Goal: Use online tool/utility: Utilize a website feature to perform a specific function

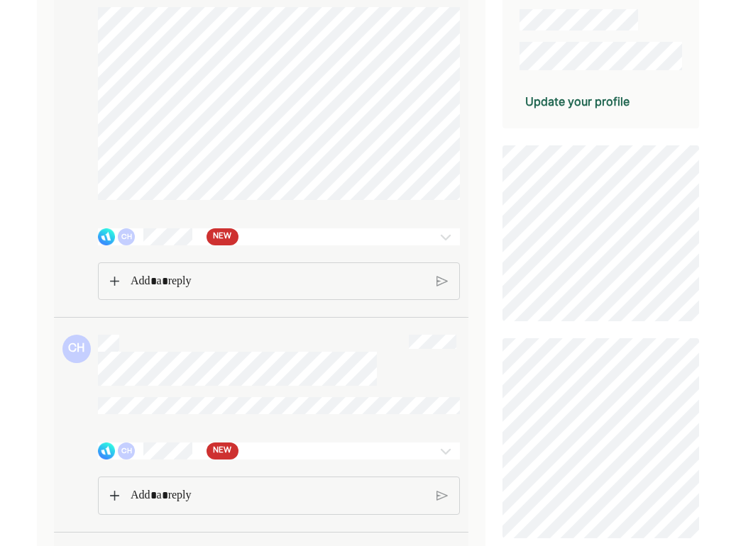
scroll to position [295, 0]
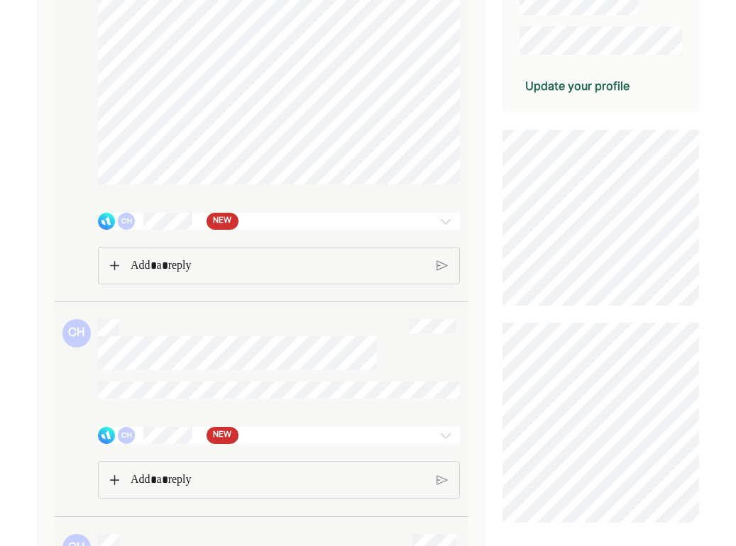
click at [220, 226] on span "NEW" at bounding box center [222, 221] width 18 height 14
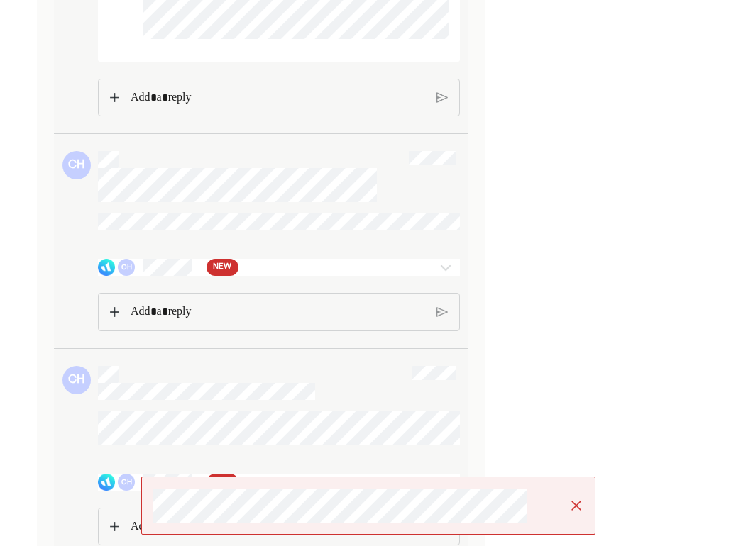
scroll to position [1572, 0]
click at [234, 274] on div "NEW" at bounding box center [222, 265] width 32 height 17
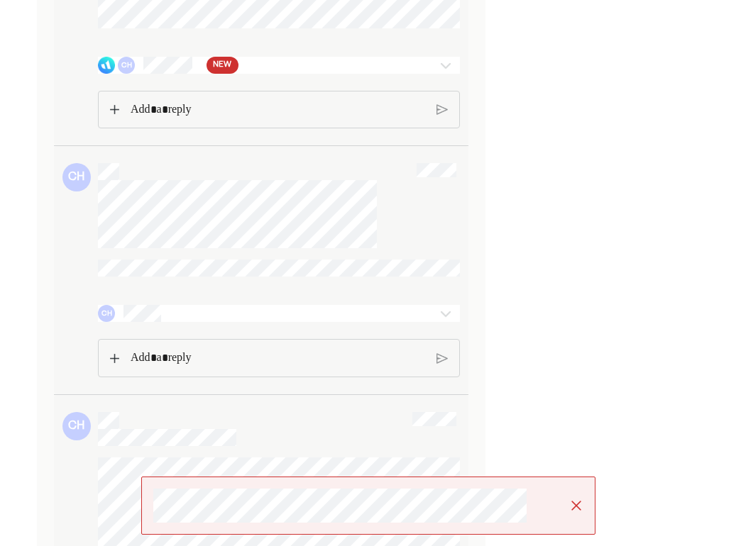
scroll to position [2469, 0]
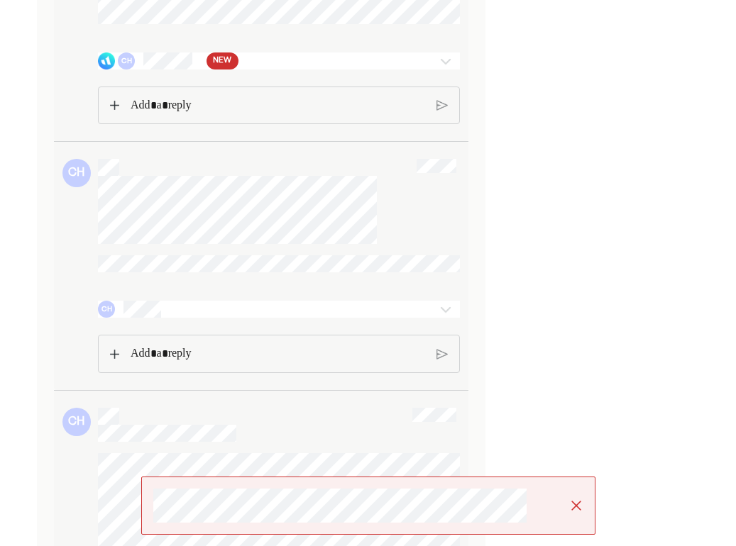
click at [226, 68] on span "NEW" at bounding box center [222, 61] width 18 height 14
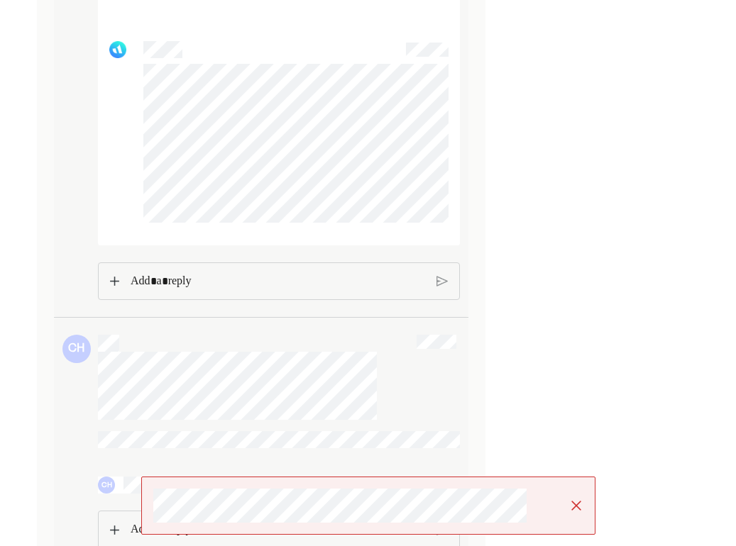
scroll to position [3364, 0]
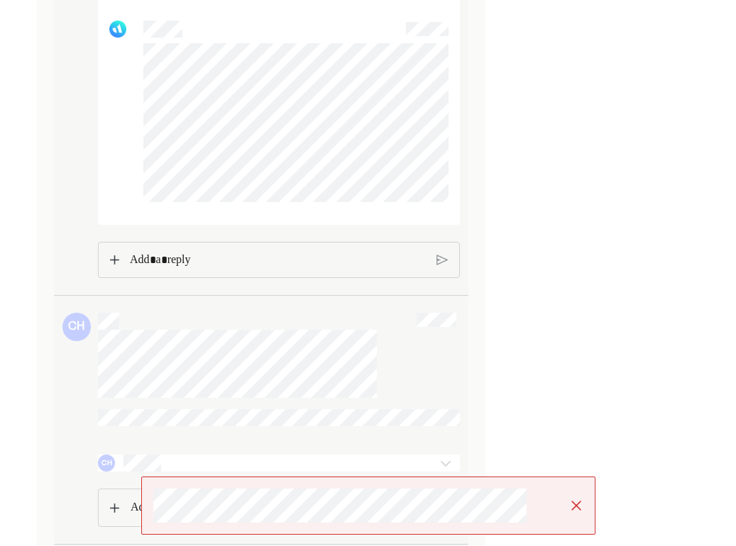
click at [188, 270] on p "Rich Text Editor. Editing area: main" at bounding box center [278, 260] width 296 height 18
click at [282, 524] on div at bounding box center [368, 506] width 454 height 58
click at [573, 507] on img at bounding box center [576, 506] width 14 height 14
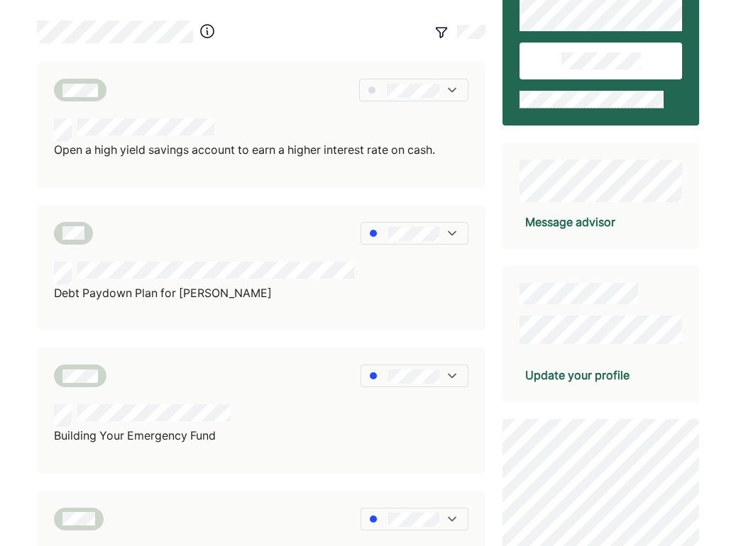
scroll to position [84, 0]
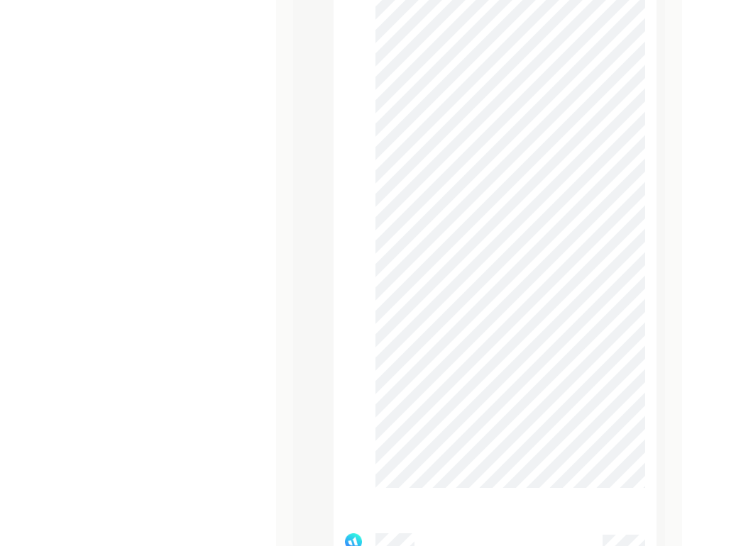
scroll to position [2702, 0]
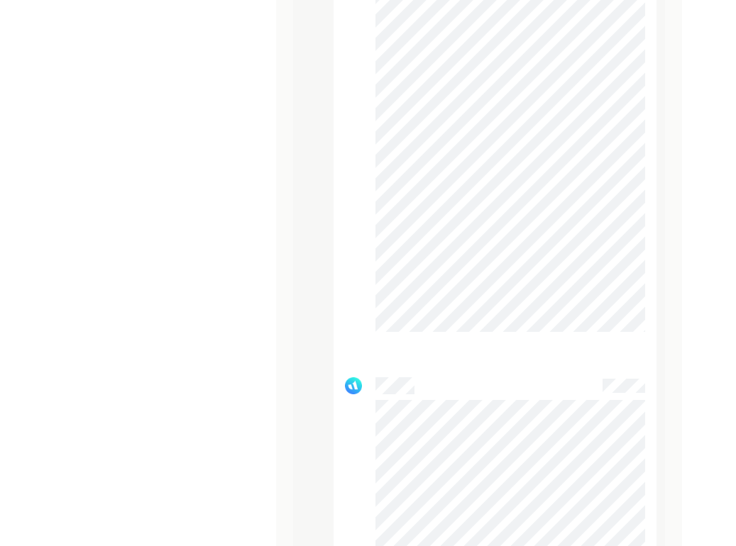
scroll to position [2847, 0]
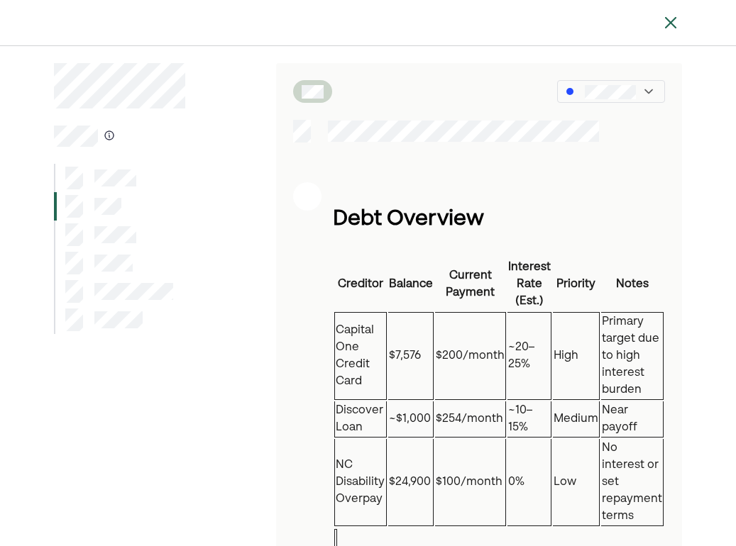
scroll to position [0, 0]
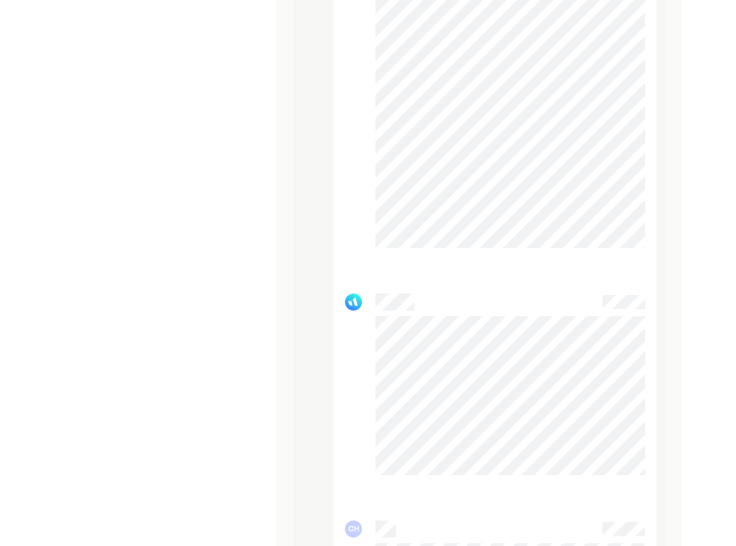
scroll to position [2931, 0]
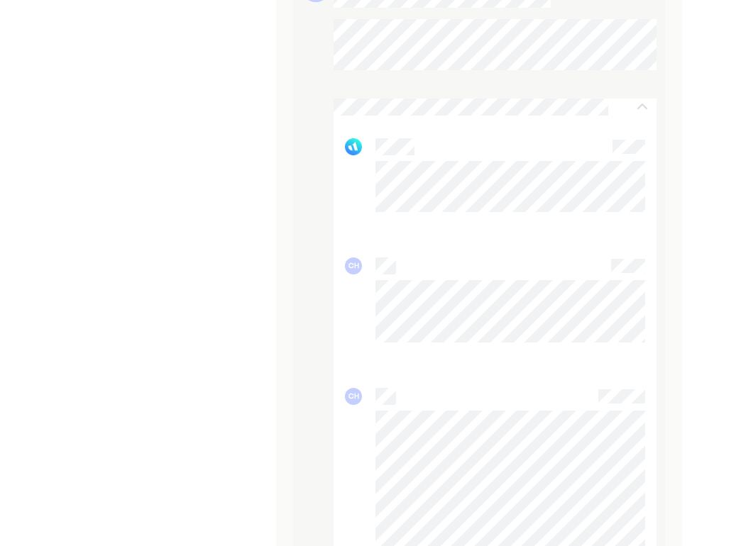
scroll to position [2259, 0]
